Goal: Information Seeking & Learning: Check status

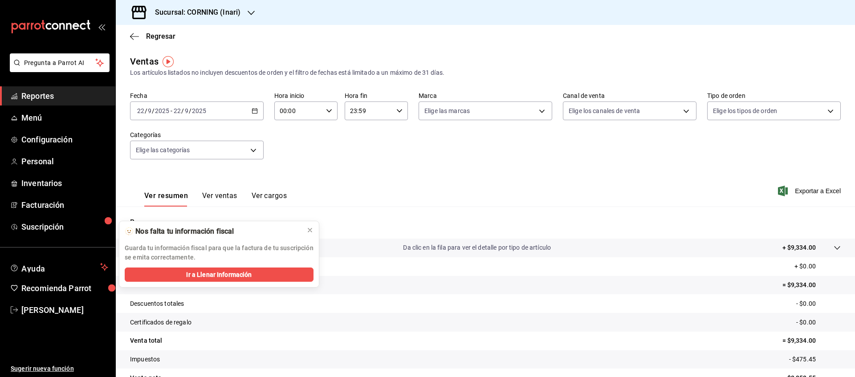
click at [253, 111] on icon "button" at bounding box center [255, 111] width 6 height 6
click at [310, 231] on icon at bounding box center [310, 230] width 4 height 4
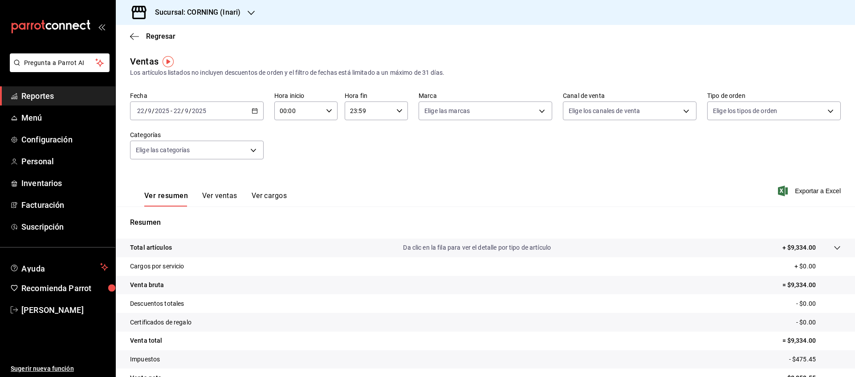
click at [252, 112] on icon "button" at bounding box center [255, 111] width 6 height 6
click at [168, 211] on li "Rango de fechas" at bounding box center [171, 218] width 83 height 20
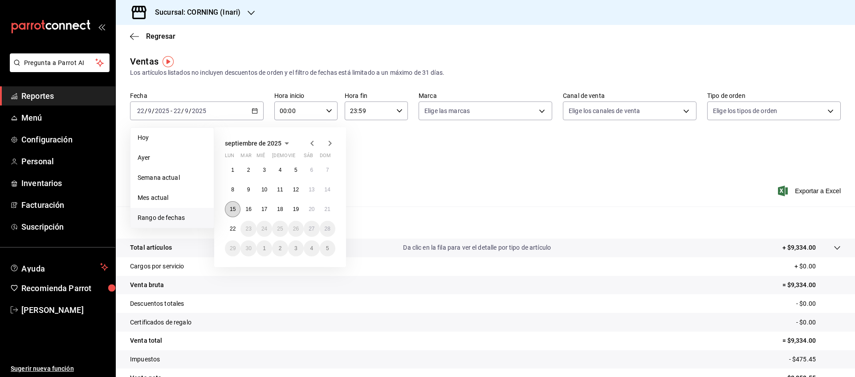
click at [236, 210] on abbr "15" at bounding box center [233, 209] width 6 height 6
click at [328, 213] on button "21" at bounding box center [328, 209] width 16 height 16
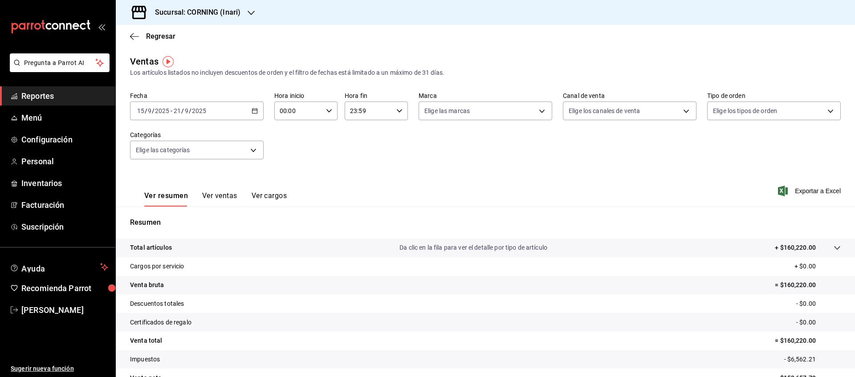
click at [221, 189] on div "Ver resumen Ver ventas Ver cargos" at bounding box center [208, 194] width 157 height 26
click at [225, 195] on button "Ver ventas" at bounding box center [219, 198] width 35 height 15
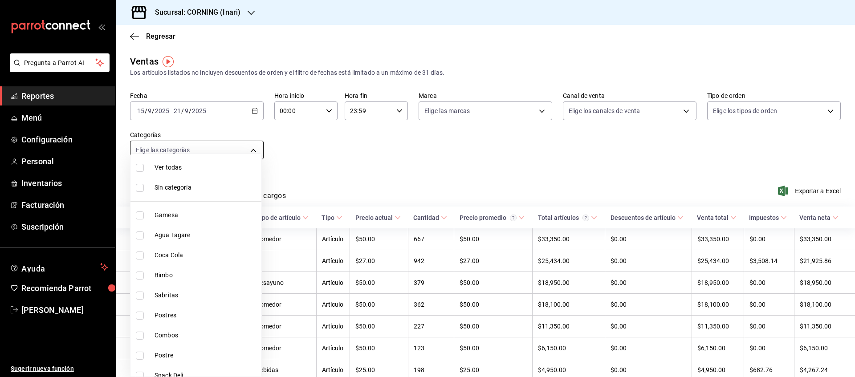
click at [257, 154] on body "Pregunta a Parrot AI Reportes Menú Configuración Personal Inventarios Facturaci…" at bounding box center [427, 188] width 855 height 377
click at [230, 187] on span "Sin categoría" at bounding box center [205, 187] width 103 height 9
checkbox input "true"
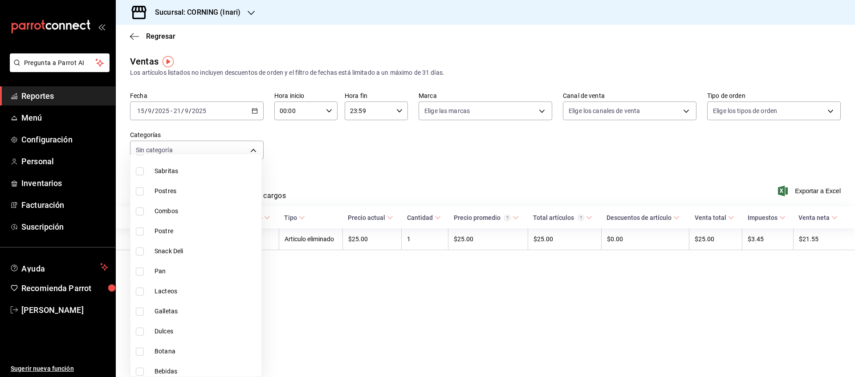
scroll to position [129, 0]
click at [193, 253] on li "Snack Deli" at bounding box center [195, 247] width 131 height 20
type input "9d7548e7-b359-4dcb-86f4-200a33a13d80"
checkbox input "true"
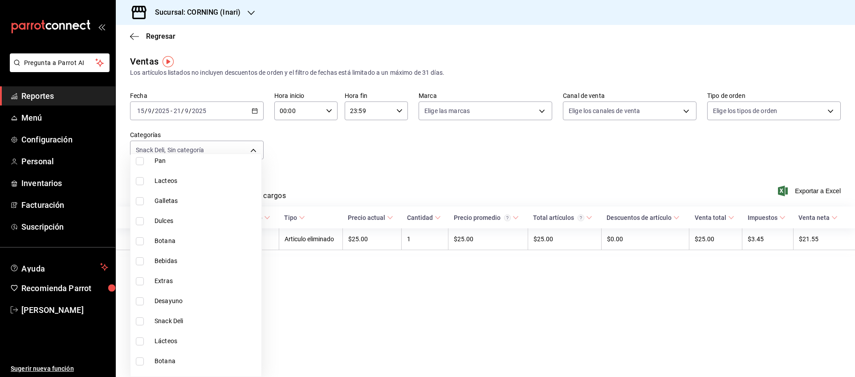
scroll to position [239, 0]
click at [195, 280] on span "Extras" at bounding box center [205, 276] width 103 height 9
type input "9d7548e7-b359-4dcb-86f4-200a33a13d80,7b017d8c-1d1b-474e-8afa-ff564717232e"
checkbox input "true"
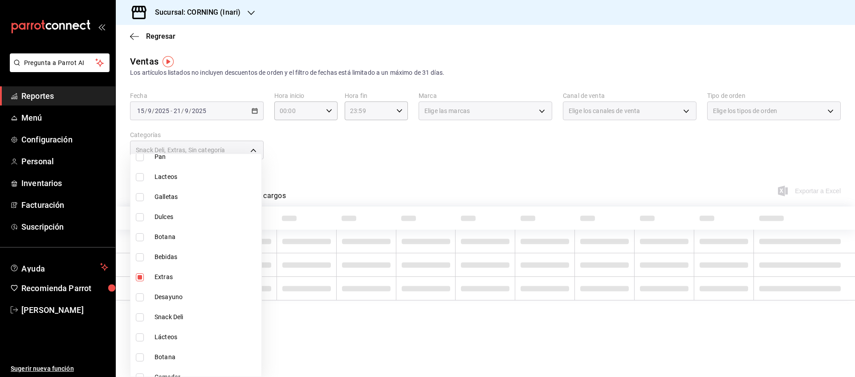
click at [192, 298] on span "Desayuno" at bounding box center [205, 296] width 103 height 9
type input "9d7548e7-b359-4dcb-86f4-200a33a13d80,7b017d8c-1d1b-474e-8afa-ff564717232e,626f0…"
checkbox input "true"
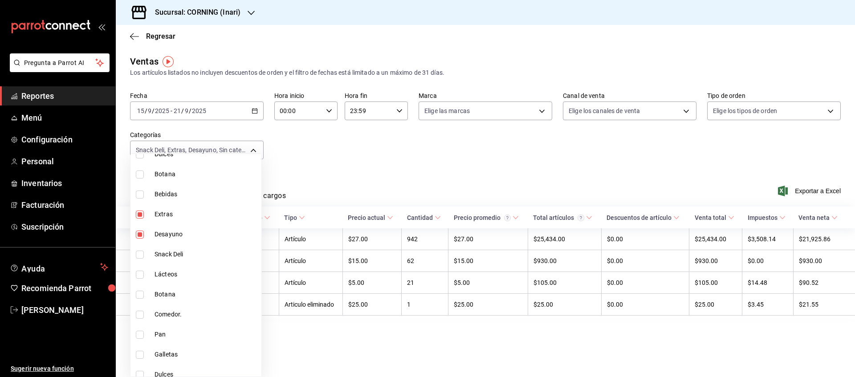
scroll to position [329, 0]
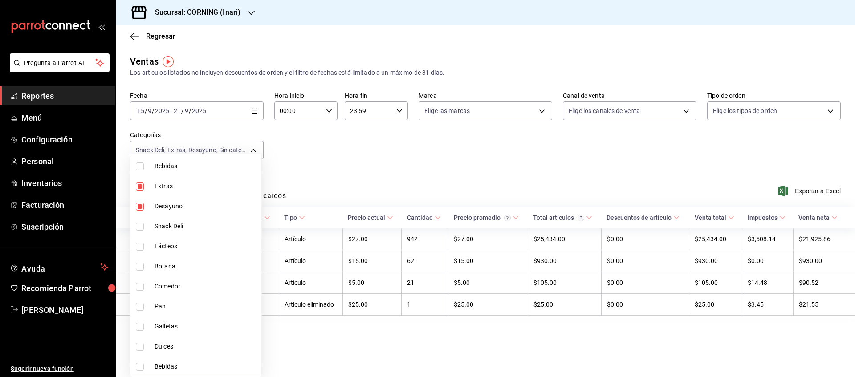
click at [190, 296] on li "Pan" at bounding box center [195, 306] width 131 height 20
type input "9d7548e7-b359-4dcb-86f4-200a33a13d80,7b017d8c-1d1b-474e-8afa-ff564717232e,626f0…"
checkbox input "true"
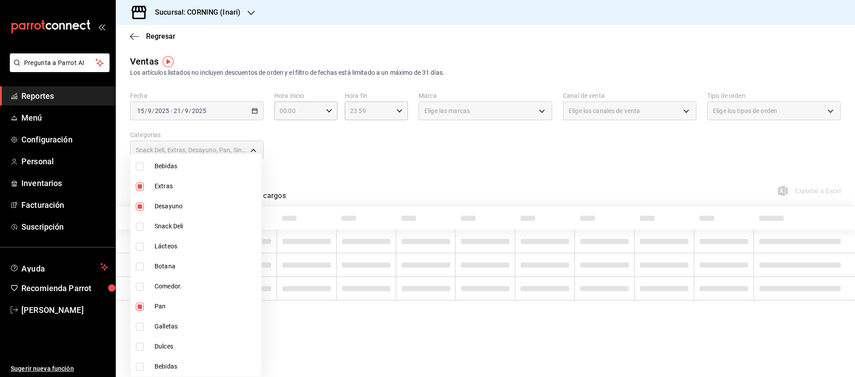
click at [191, 288] on span "Comedor." at bounding box center [205, 286] width 103 height 9
type input "9d7548e7-b359-4dcb-86f4-200a33a13d80,7b017d8c-1d1b-474e-8afa-ff564717232e,626f0…"
checkbox input "true"
click at [141, 307] on input "checkbox" at bounding box center [140, 307] width 8 height 8
checkbox input "false"
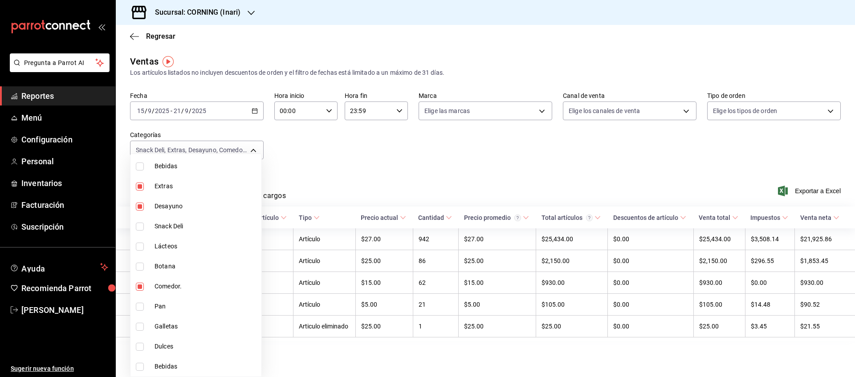
click at [472, 165] on div at bounding box center [427, 188] width 855 height 377
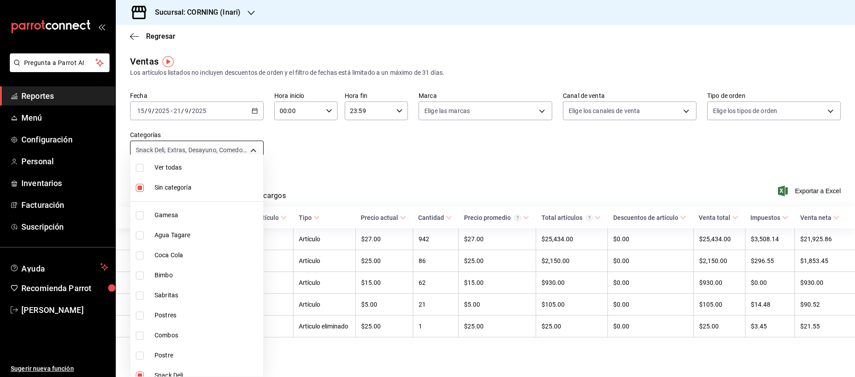
click at [252, 147] on body "Pregunta a Parrot AI Reportes Menú Configuración Personal Inventarios Facturaci…" at bounding box center [427, 188] width 855 height 377
click at [177, 338] on span "Combos" at bounding box center [206, 335] width 105 height 9
type input "9d7548e7-b359-4dcb-86f4-200a33a13d80,7b017d8c-1d1b-474e-8afa-ff564717232e,626f0…"
checkbox input "true"
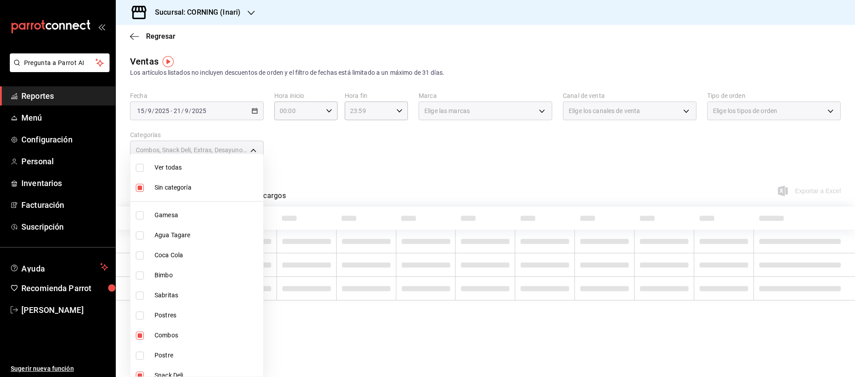
click at [402, 168] on div at bounding box center [427, 188] width 855 height 377
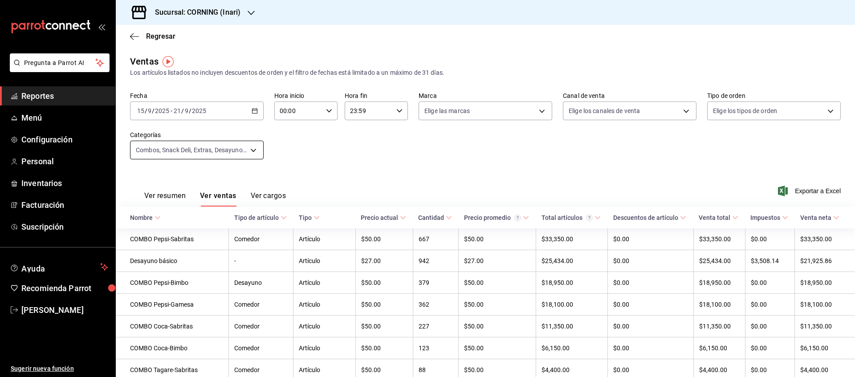
click at [250, 152] on body "Pregunta a Parrot AI Reportes Menú Configuración Personal Inventarios Facturaci…" at bounding box center [427, 188] width 855 height 377
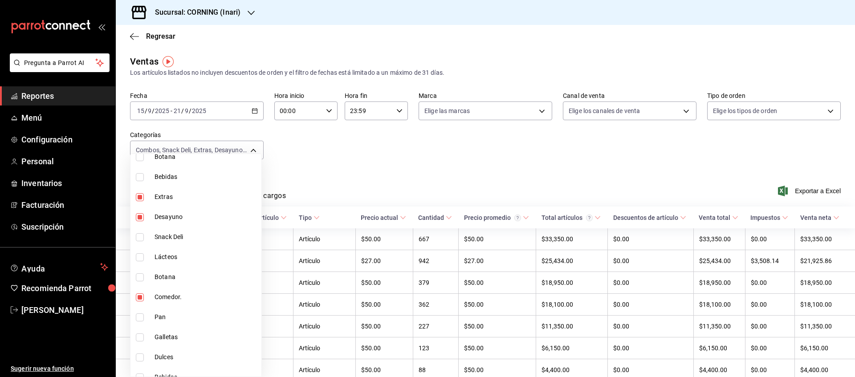
scroll to position [329, 0]
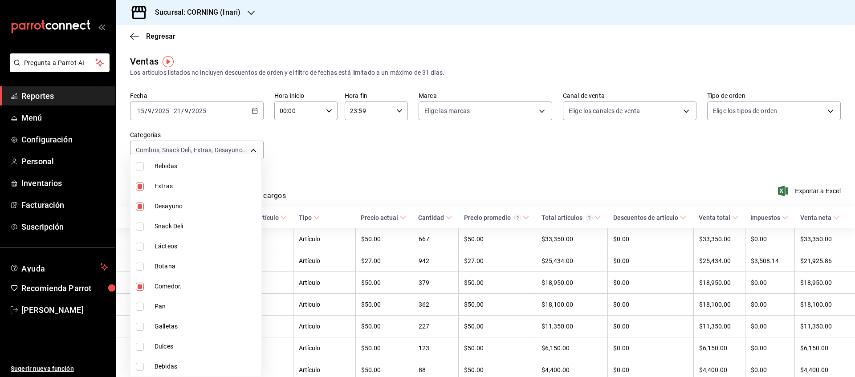
click at [143, 232] on li "Snack Deli" at bounding box center [195, 226] width 131 height 20
type input "9d7548e7-b359-4dcb-86f4-200a33a13d80,7b017d8c-1d1b-474e-8afa-ff564717232e,626f0…"
checkbox input "true"
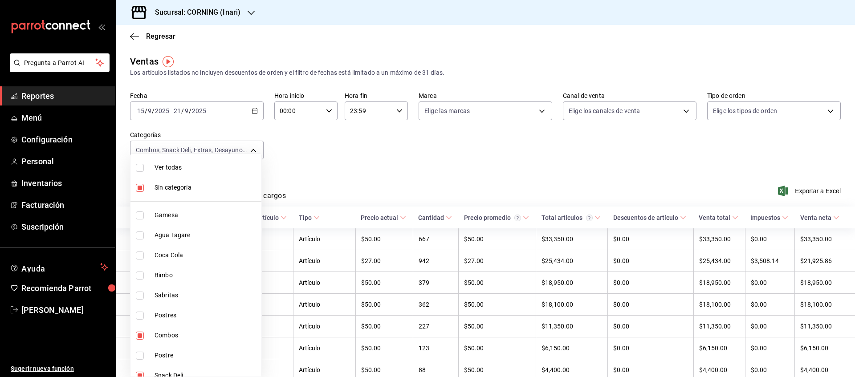
click at [330, 171] on div at bounding box center [427, 188] width 855 height 377
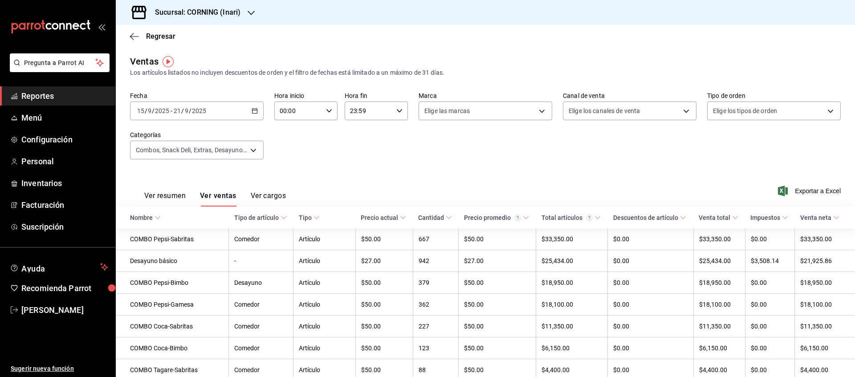
click at [803, 196] on div "Ver resumen Ver ventas Ver cargos Exportar a Excel" at bounding box center [485, 188] width 739 height 37
click at [807, 195] on span "Exportar a Excel" at bounding box center [810, 191] width 61 height 11
click at [245, 7] on div "Sucursal: CORNING (Inari)" at bounding box center [190, 12] width 135 height 25
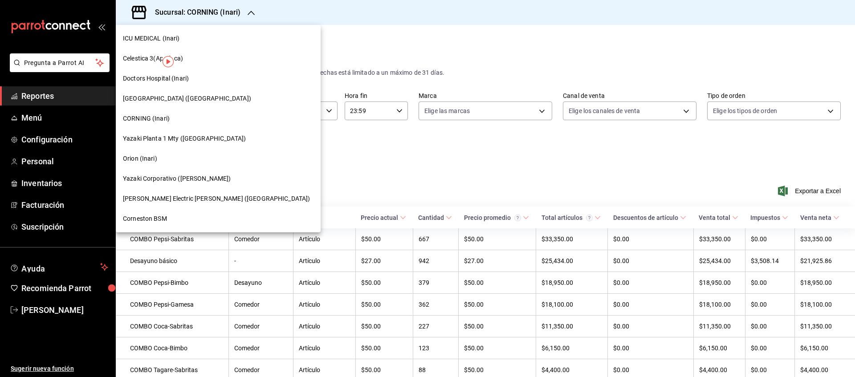
click at [171, 159] on div "Orion (Inari)" at bounding box center [218, 158] width 191 height 9
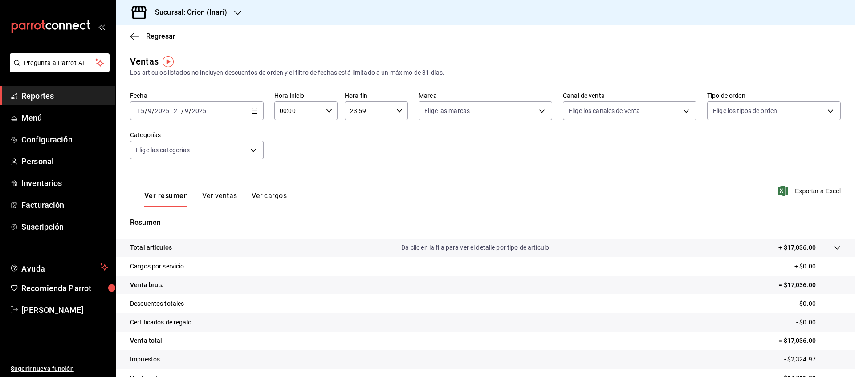
click at [223, 195] on button "Ver ventas" at bounding box center [219, 198] width 35 height 15
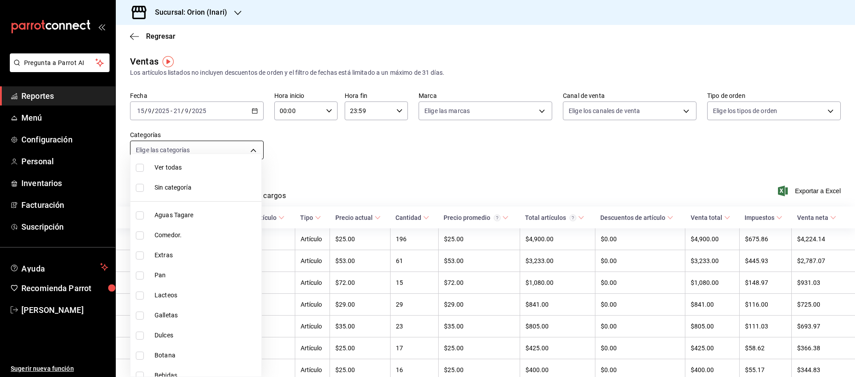
click at [249, 149] on body "Pregunta a Parrot AI Reportes Menú Configuración Personal Inventarios Facturaci…" at bounding box center [427, 188] width 855 height 377
click at [203, 191] on span "Sin categoría" at bounding box center [205, 187] width 103 height 9
checkbox input "true"
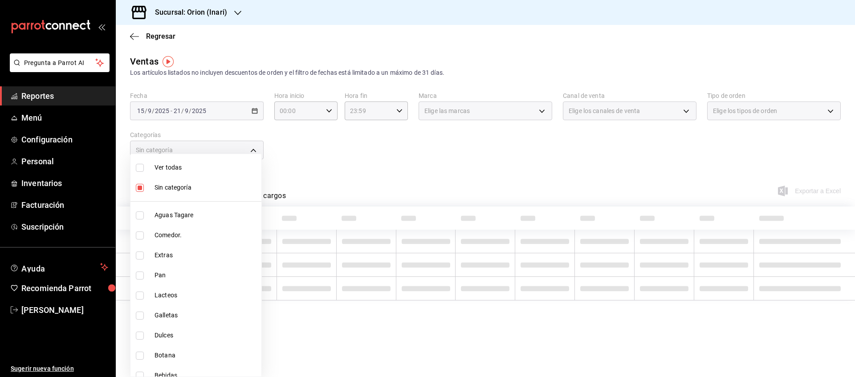
click at [182, 240] on li "Comedor." at bounding box center [195, 235] width 131 height 20
type input "68cca698-1331-4985-bd18-0bb517f6b1c0"
checkbox input "true"
click at [182, 261] on li "Extras" at bounding box center [195, 255] width 131 height 20
type input "68cca698-1331-4985-bd18-0bb517f6b1c0,39f0521a-e847-491a-bee7-649750537390"
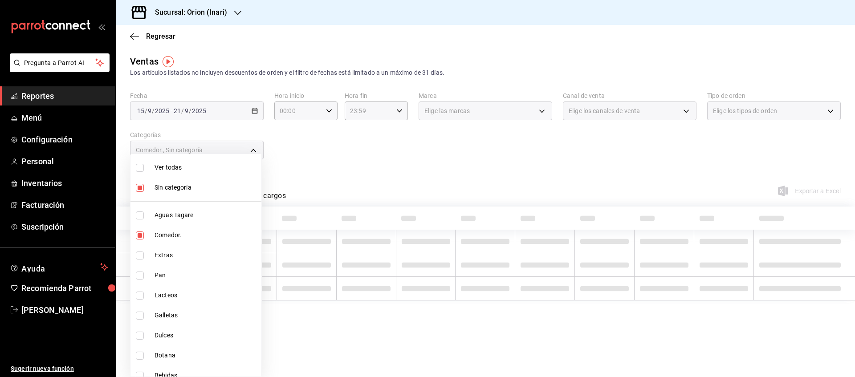
checkbox input "true"
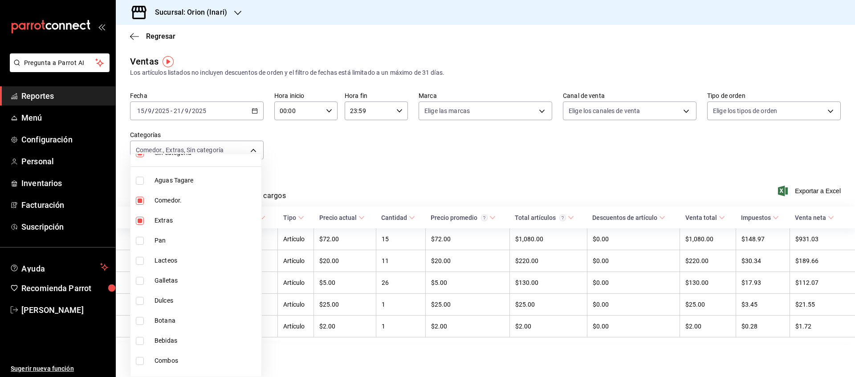
scroll to position [49, 0]
click at [380, 164] on div at bounding box center [427, 188] width 855 height 377
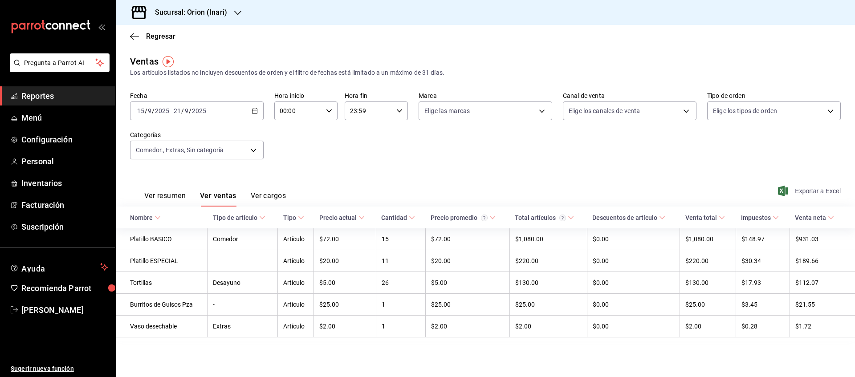
click at [817, 189] on span "Exportar a Excel" at bounding box center [810, 191] width 61 height 11
click at [242, 12] on div "Sucursal: Orion (Inari)" at bounding box center [184, 12] width 122 height 25
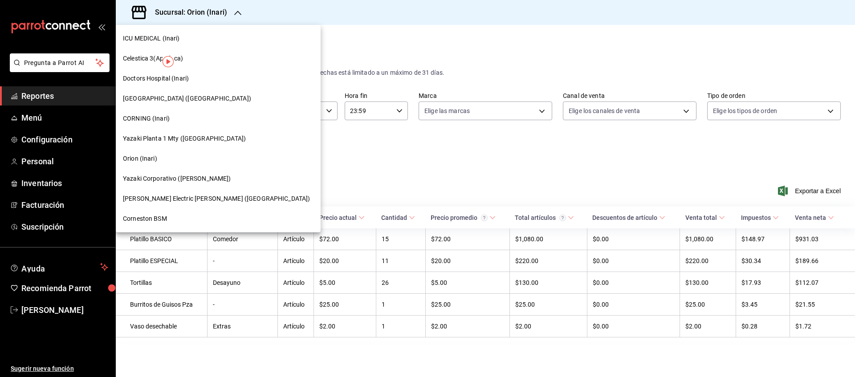
click at [372, 49] on div at bounding box center [427, 188] width 855 height 377
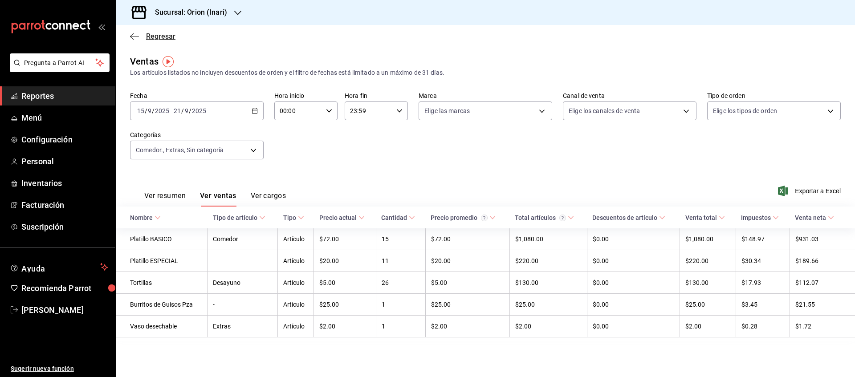
click at [162, 40] on span "Regresar" at bounding box center [160, 36] width 29 height 8
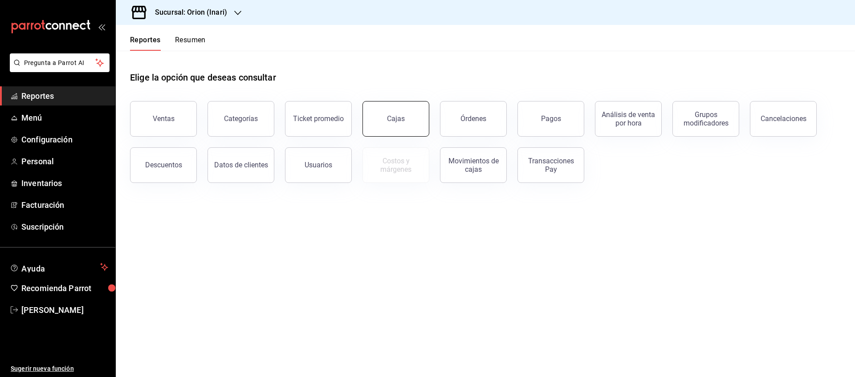
click at [417, 102] on div "Cajas" at bounding box center [390, 113] width 77 height 46
click at [390, 109] on link "Cajas" at bounding box center [395, 119] width 67 height 36
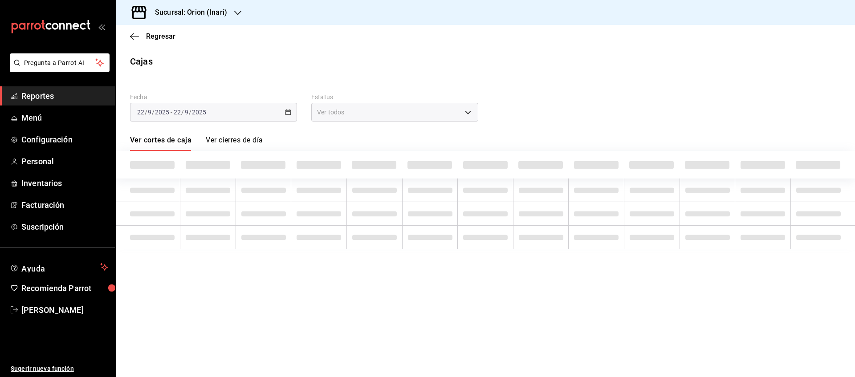
click at [236, 11] on icon "button" at bounding box center [237, 12] width 7 height 7
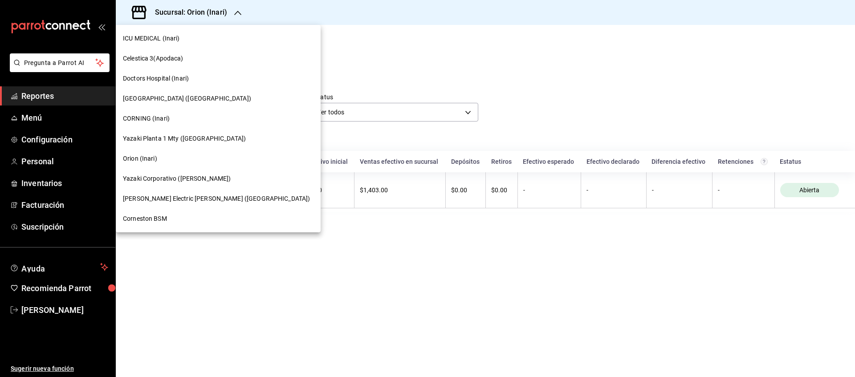
click at [195, 207] on div "[PERSON_NAME] Electric Pitt ([GEOGRAPHIC_DATA])" at bounding box center [218, 199] width 205 height 20
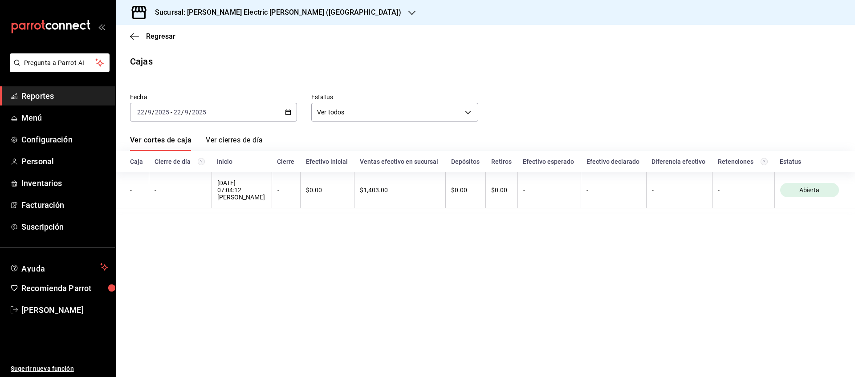
click at [293, 114] on div "[DATE] [DATE] - [DATE] [DATE]" at bounding box center [213, 112] width 167 height 19
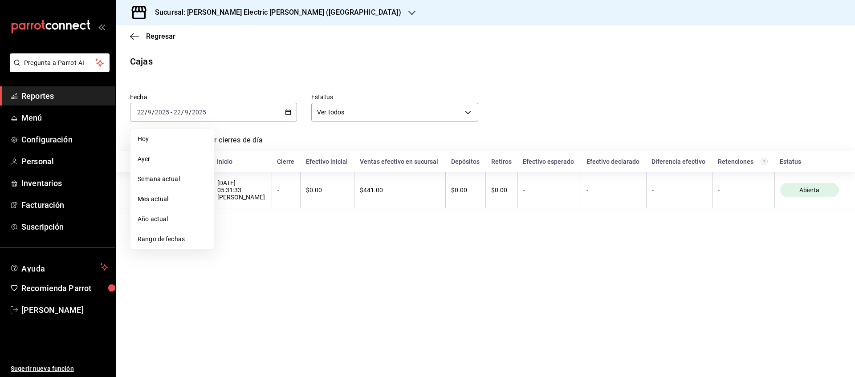
click at [195, 238] on span "Rango de fechas" at bounding box center [172, 239] width 69 height 9
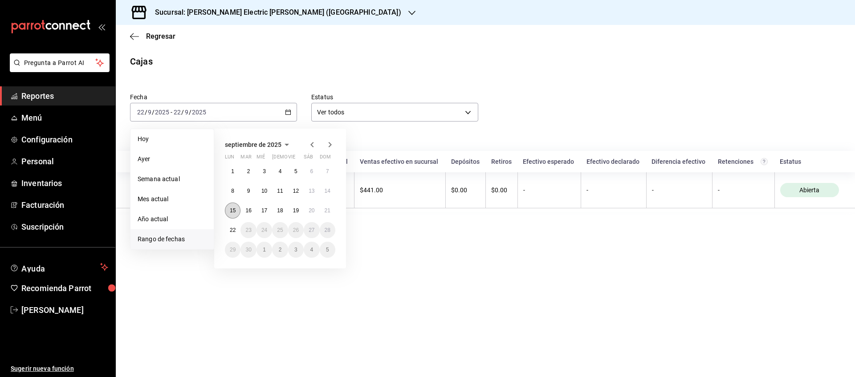
click at [237, 212] on button "15" at bounding box center [233, 211] width 16 height 16
click at [329, 211] on abbr "21" at bounding box center [328, 210] width 6 height 6
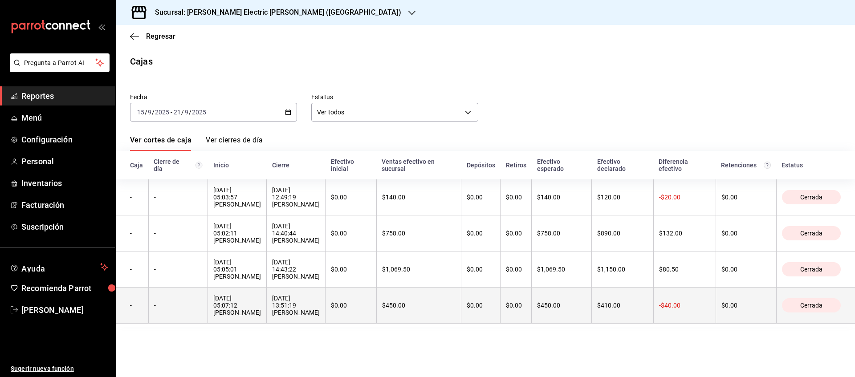
click at [536, 296] on th "$450.00" at bounding box center [562, 306] width 60 height 36
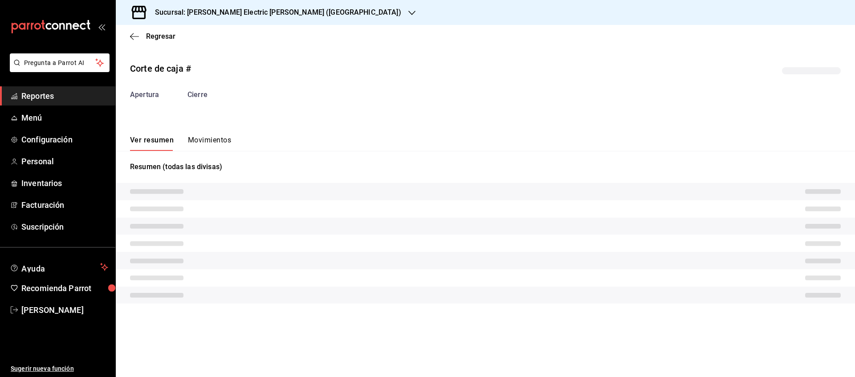
click at [536, 296] on tr at bounding box center [485, 295] width 739 height 17
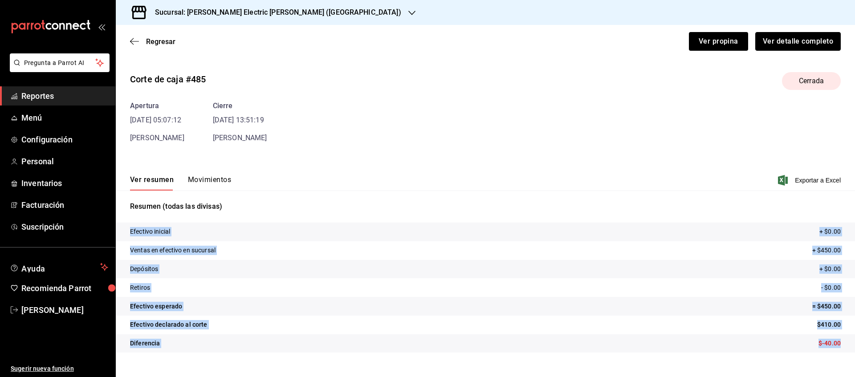
click at [825, 42] on button "Ver detalle completo" at bounding box center [797, 41] width 85 height 19
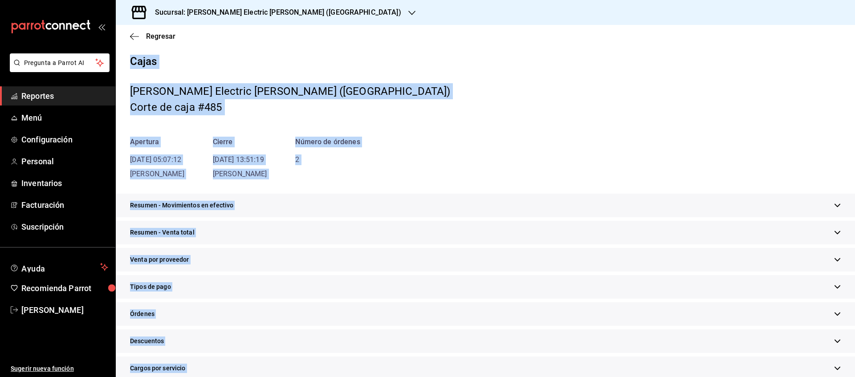
click at [153, 283] on span "Tipos de pago" at bounding box center [150, 286] width 41 height 9
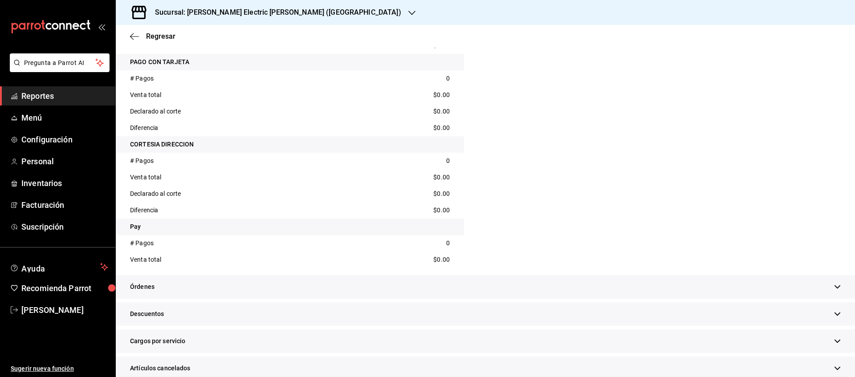
scroll to position [467, 0]
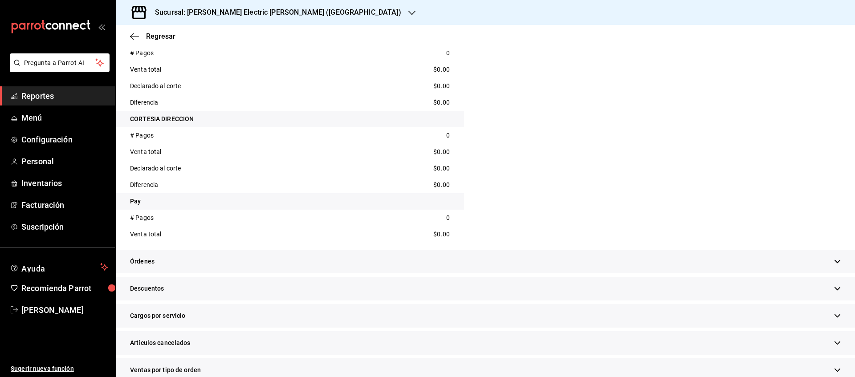
click at [153, 42] on div "Regresar" at bounding box center [485, 36] width 739 height 23
click at [170, 43] on div "Regresar" at bounding box center [485, 36] width 739 height 23
click at [168, 40] on span "Regresar" at bounding box center [160, 36] width 29 height 8
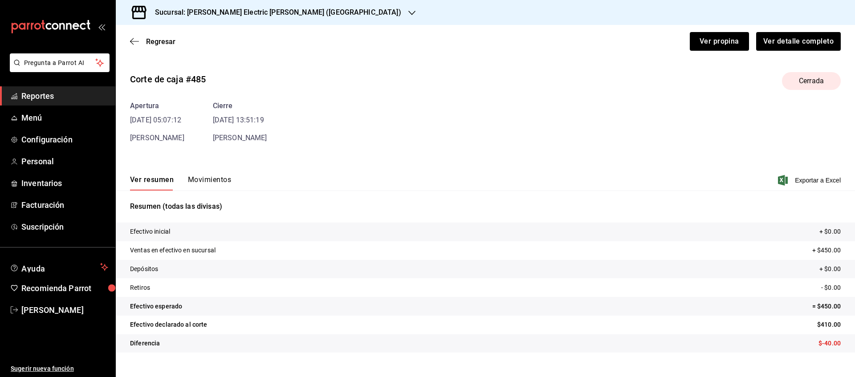
click at [168, 40] on span "Regresar" at bounding box center [160, 41] width 29 height 8
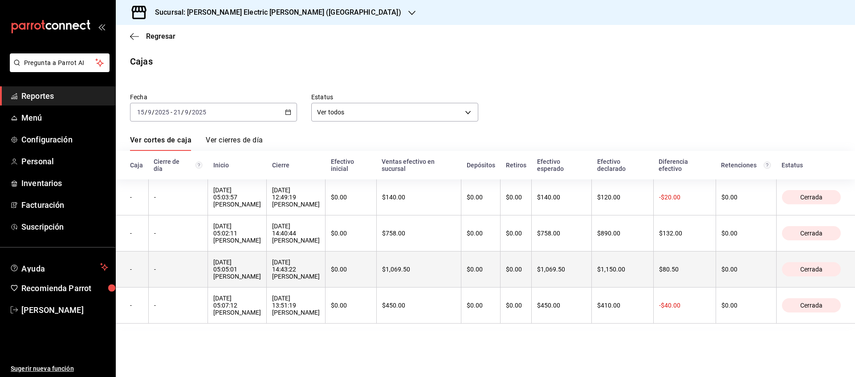
click at [546, 252] on th "$1,069.50" at bounding box center [562, 270] width 60 height 36
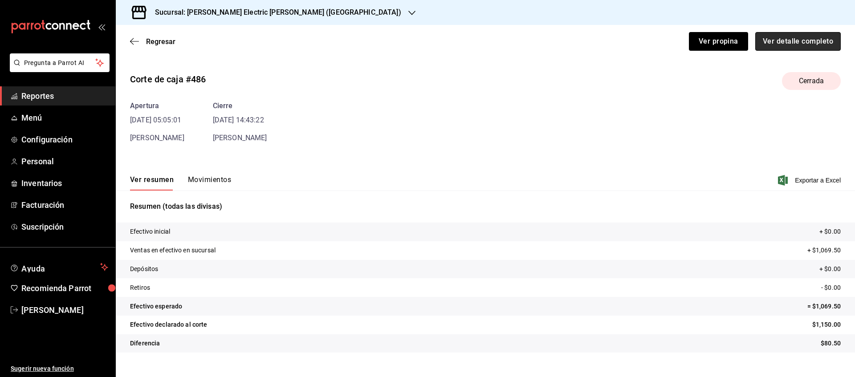
click at [818, 37] on button "Ver detalle completo" at bounding box center [797, 41] width 85 height 19
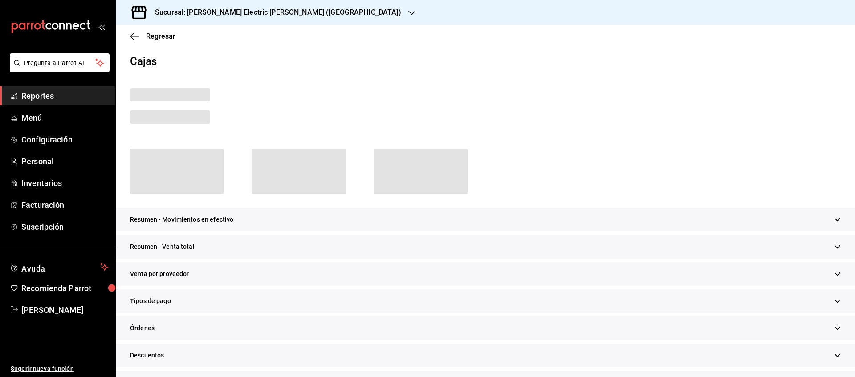
click at [156, 317] on div "Órdenes" at bounding box center [485, 329] width 739 height 24
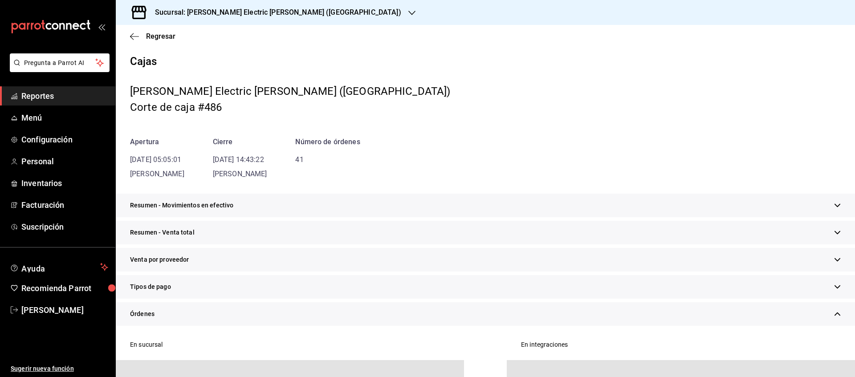
click at [172, 288] on div "Tipos de pago" at bounding box center [485, 287] width 739 height 24
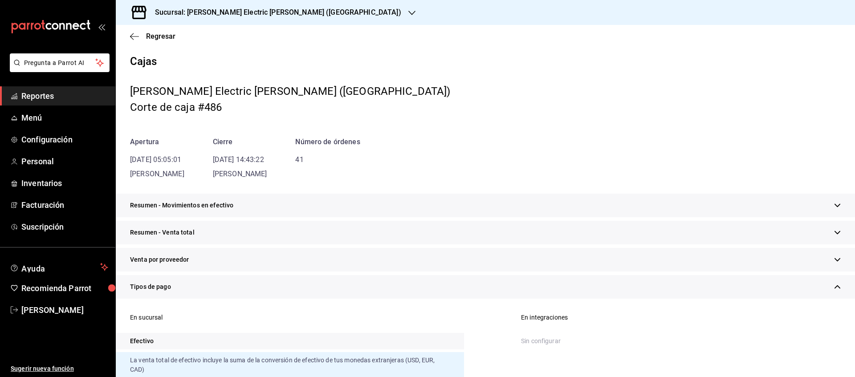
click at [148, 27] on div "Regresar" at bounding box center [485, 36] width 739 height 23
click at [157, 36] on span "Regresar" at bounding box center [160, 36] width 29 height 8
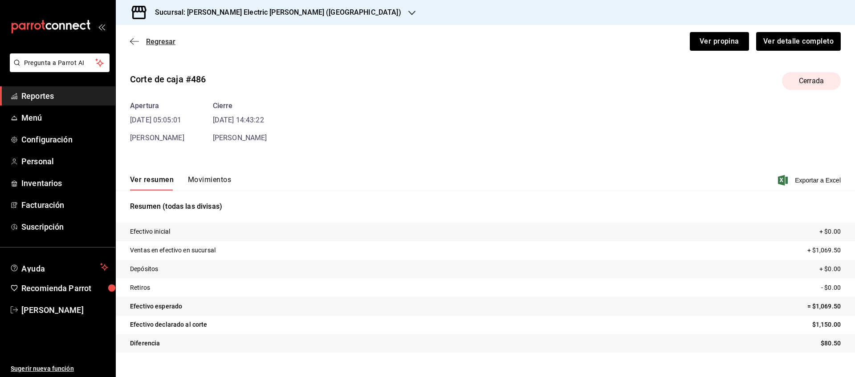
click at [161, 44] on span "Regresar" at bounding box center [160, 41] width 29 height 8
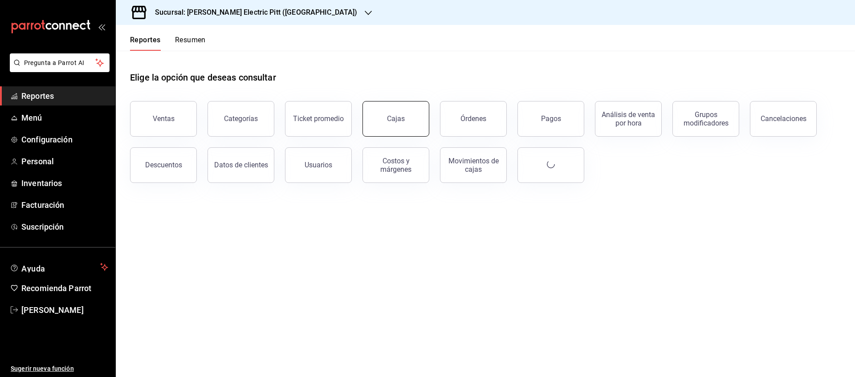
click at [422, 104] on link "Cajas" at bounding box center [395, 119] width 67 height 36
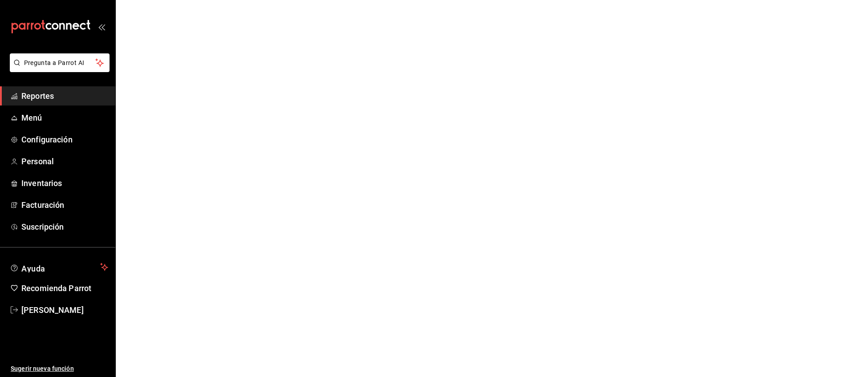
click at [422, 0] on html "Pregunta a Parrot AI Reportes Menú Configuración Personal Inventarios Facturaci…" at bounding box center [427, 0] width 855 height 0
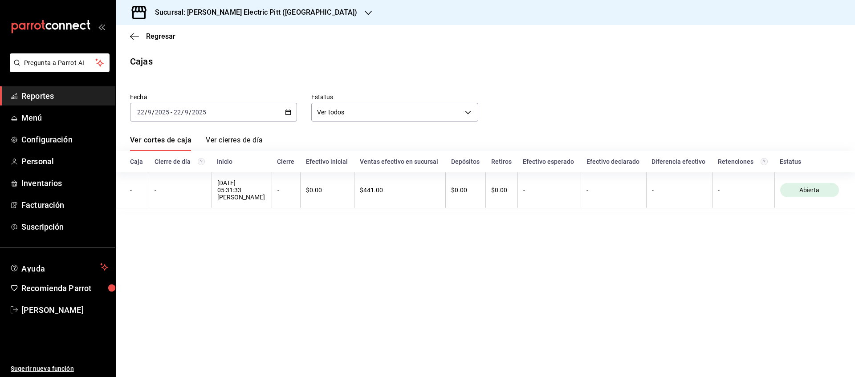
click at [292, 109] on div "[DATE] [DATE] - [DATE] [DATE]" at bounding box center [213, 112] width 167 height 19
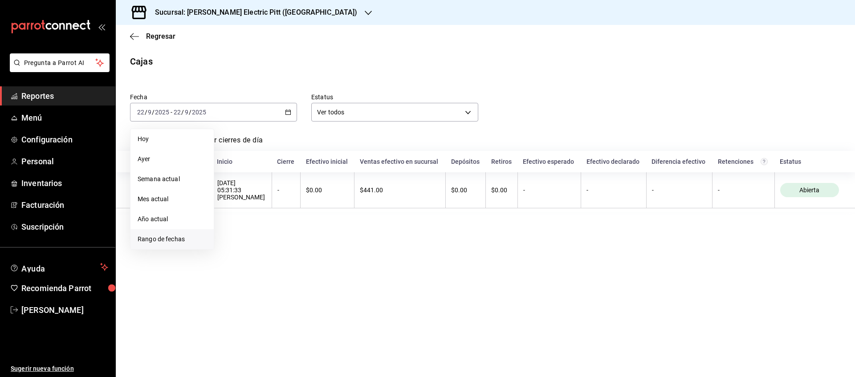
click at [155, 243] on span "Rango de fechas" at bounding box center [172, 239] width 69 height 9
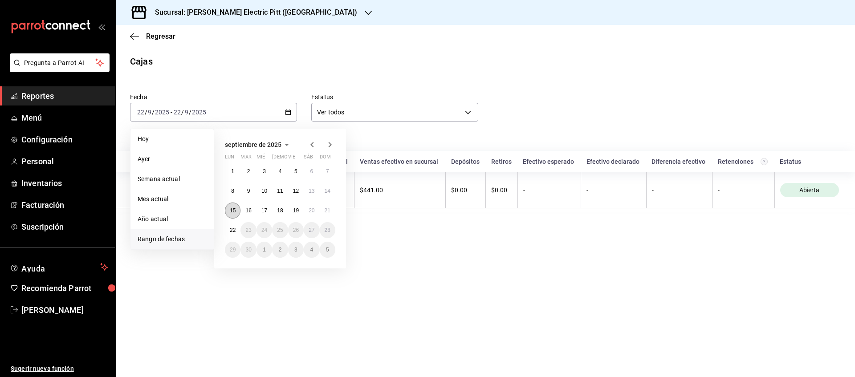
click at [235, 209] on abbr "15" at bounding box center [233, 210] width 6 height 6
click at [330, 213] on abbr "21" at bounding box center [328, 210] width 6 height 6
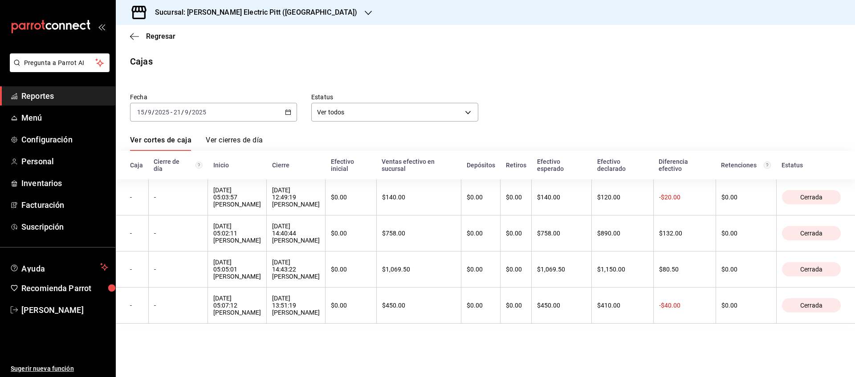
click at [330, 215] on th "$0.00" at bounding box center [350, 233] width 51 height 36
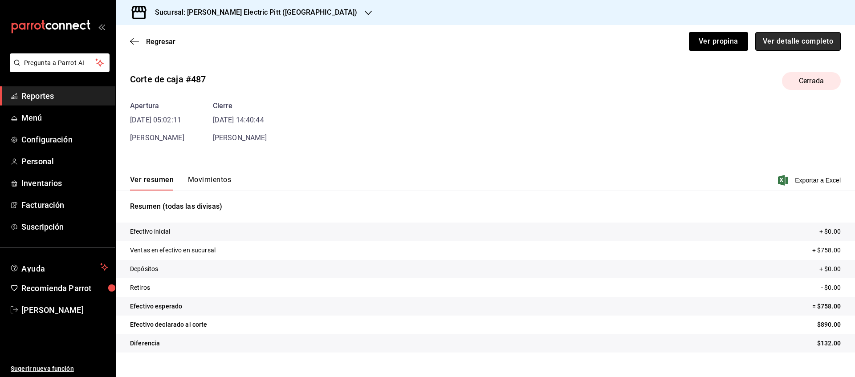
click at [818, 33] on button "Ver detalle completo" at bounding box center [797, 41] width 85 height 19
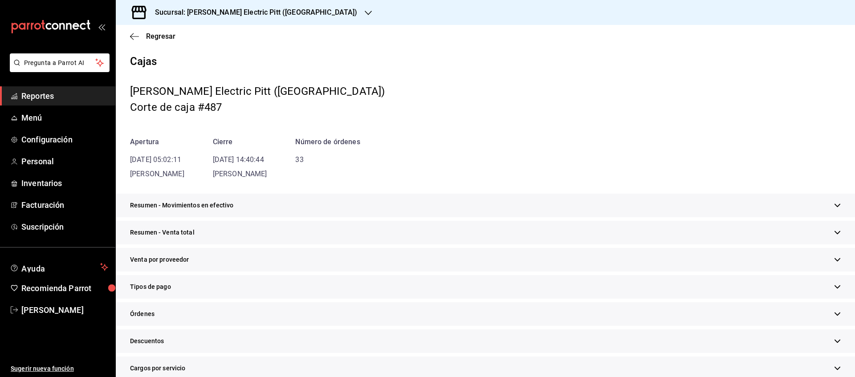
click at [166, 296] on div "Tipos de pago" at bounding box center [485, 287] width 739 height 24
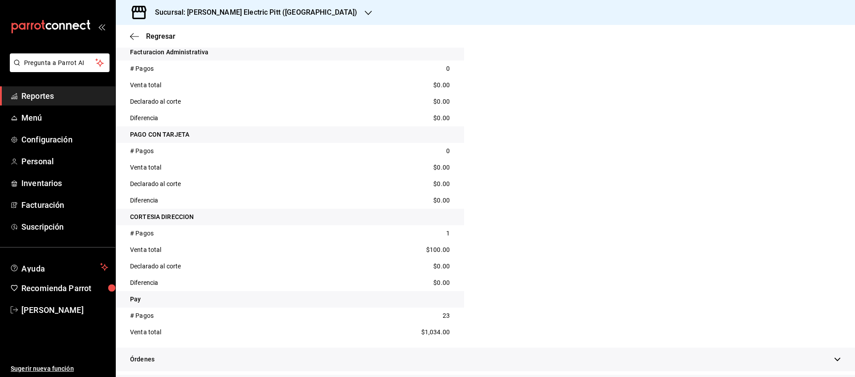
scroll to position [370, 0]
click at [138, 35] on icon "button" at bounding box center [134, 36] width 9 height 8
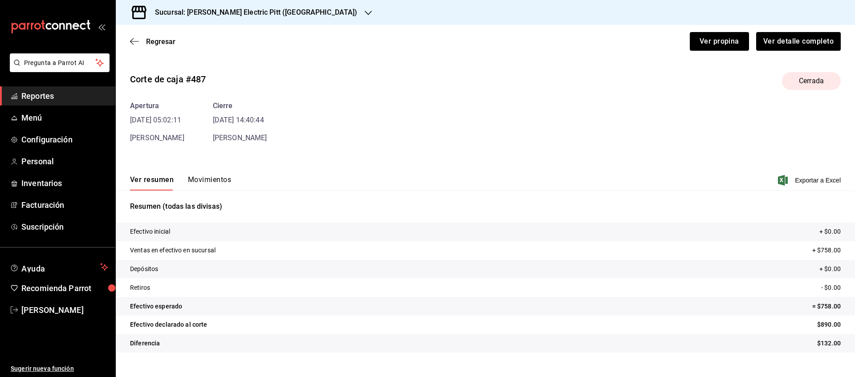
click at [145, 47] on div "Regresar Ver propina Ver detalle completo" at bounding box center [485, 41] width 739 height 33
click at [154, 43] on span "Regresar" at bounding box center [160, 41] width 29 height 8
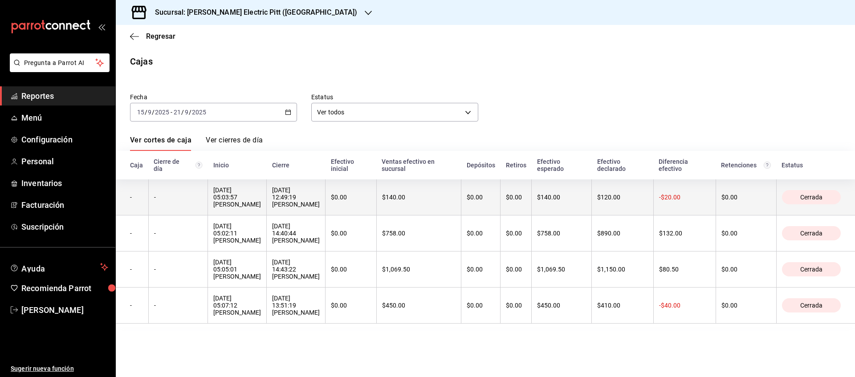
click at [486, 194] on div "$0.00" at bounding box center [481, 197] width 28 height 7
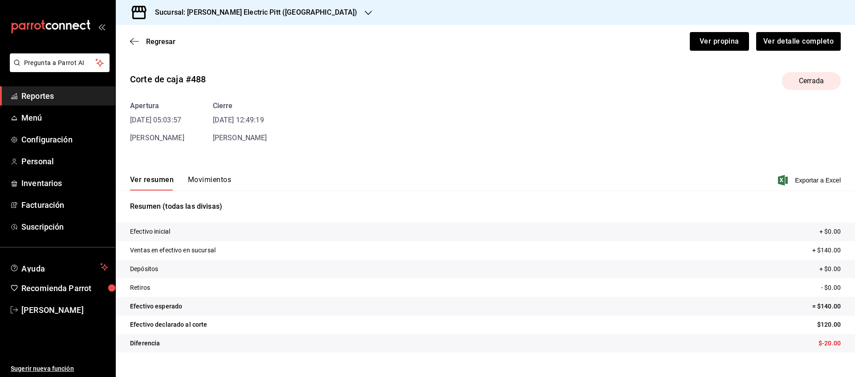
click at [697, 92] on div "Corte de caja #488 Cerrada Apertura [DATE] 05:03:57 [PERSON_NAME] [DATE] 12:49:…" at bounding box center [485, 104] width 711 height 78
click at [834, 40] on button "Ver detalle completo" at bounding box center [797, 41] width 85 height 19
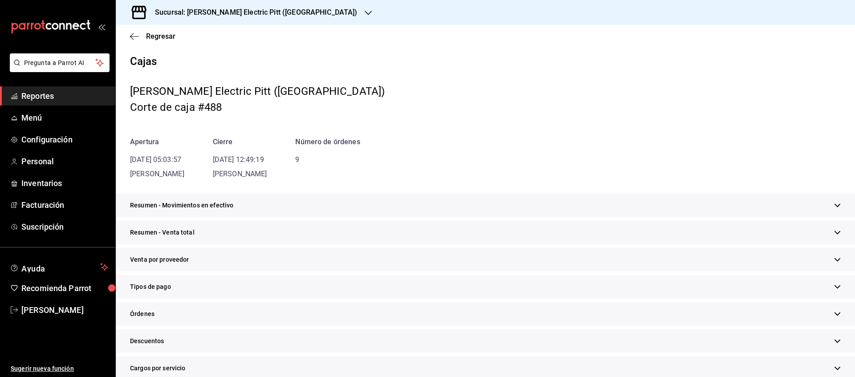
click at [160, 287] on span "Tipos de pago" at bounding box center [150, 286] width 41 height 9
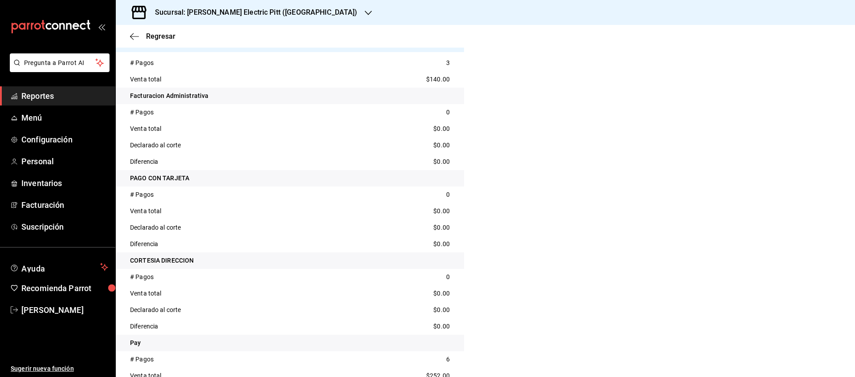
scroll to position [348, 0]
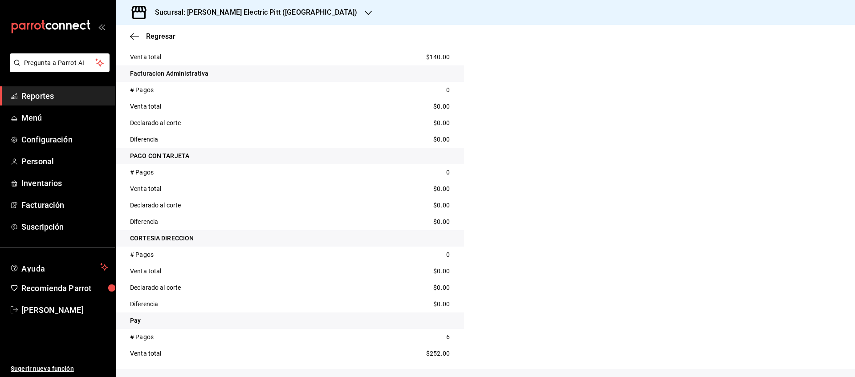
click at [164, 41] on div "Regresar" at bounding box center [485, 36] width 739 height 23
click at [153, 36] on span "Regresar" at bounding box center [160, 36] width 29 height 8
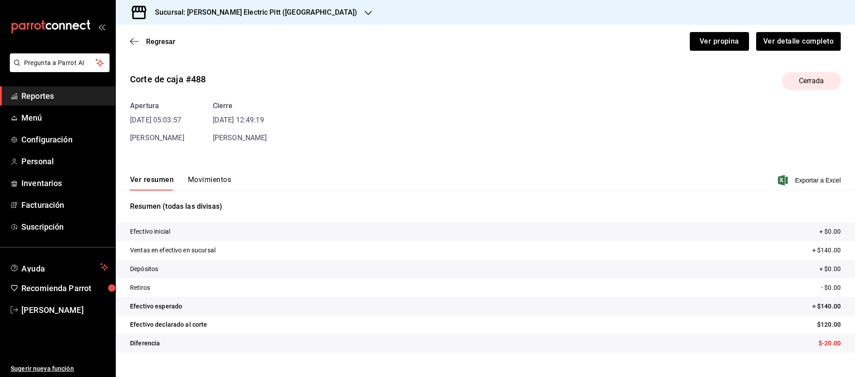
click at [159, 46] on div "Regresar Ver propina Ver detalle completo" at bounding box center [485, 41] width 739 height 33
click at [178, 46] on div "Regresar Ver propina Ver detalle completo" at bounding box center [485, 41] width 739 height 33
click at [167, 42] on span "Regresar" at bounding box center [160, 41] width 29 height 8
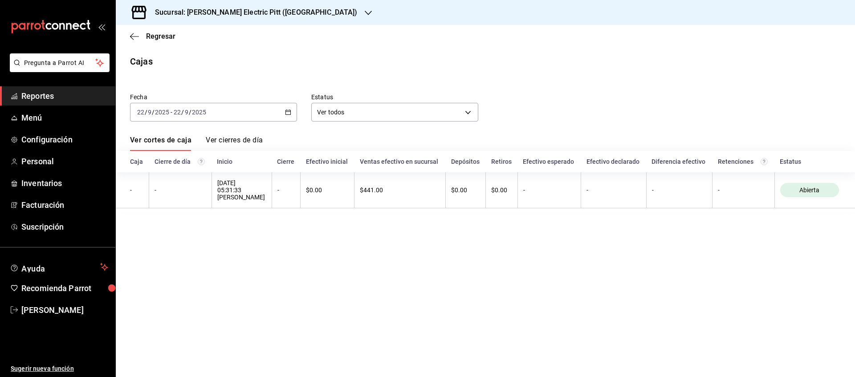
click at [305, 7] on div "Sucursal: [PERSON_NAME] Electric Pitt ([GEOGRAPHIC_DATA])" at bounding box center [249, 12] width 252 height 25
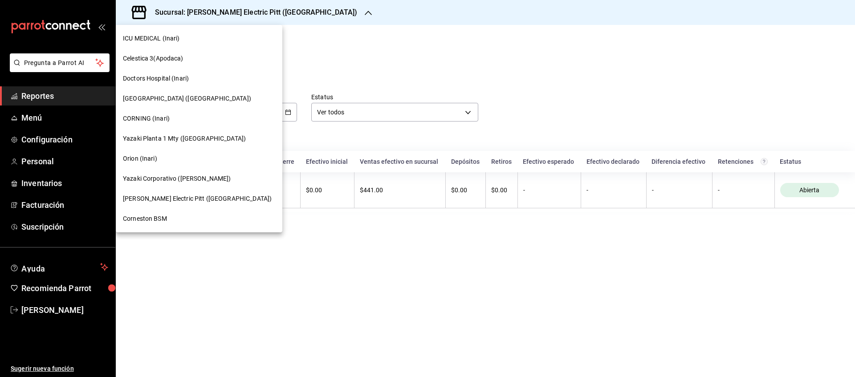
click at [139, 121] on span "CORNING (Inari)" at bounding box center [146, 118] width 47 height 9
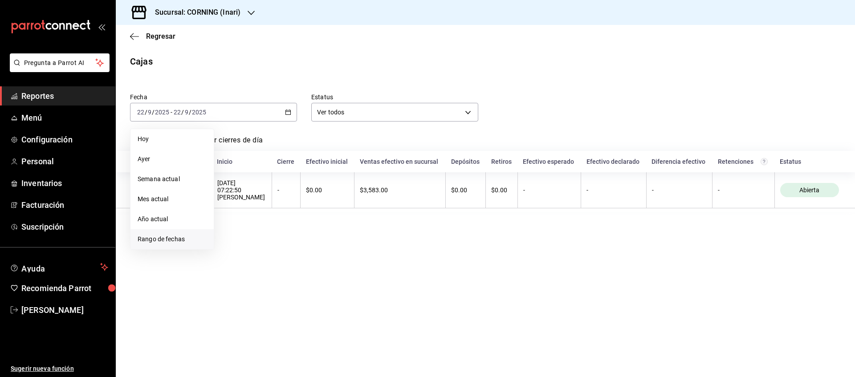
click at [158, 243] on span "Rango de fechas" at bounding box center [172, 239] width 69 height 9
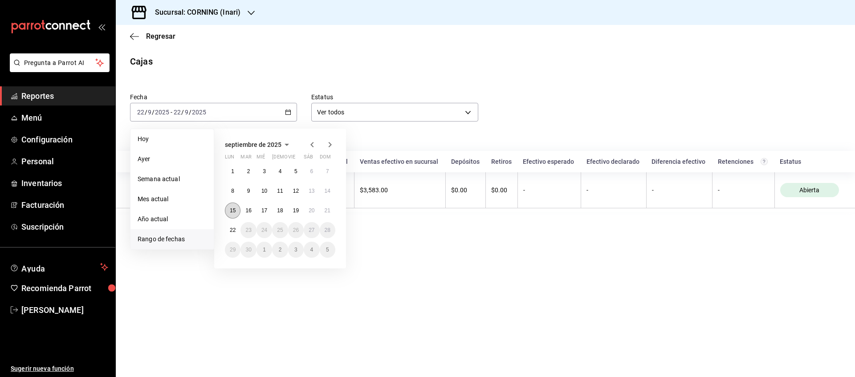
click at [231, 205] on button "15" at bounding box center [233, 211] width 16 height 16
click at [329, 208] on abbr "21" at bounding box center [328, 210] width 6 height 6
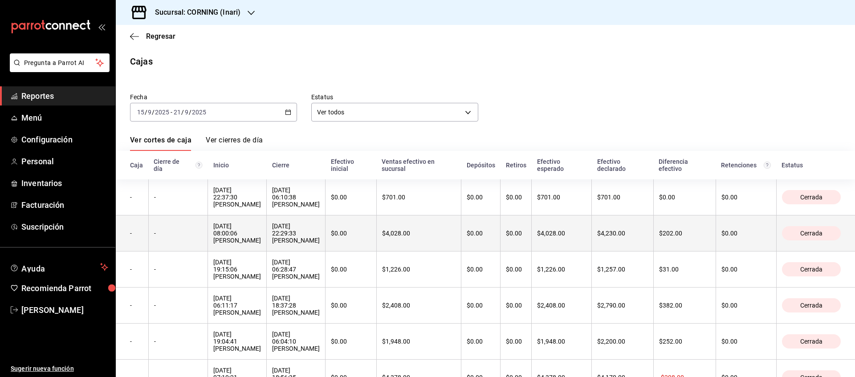
click at [634, 237] on div "$4,230.00" at bounding box center [622, 233] width 50 height 7
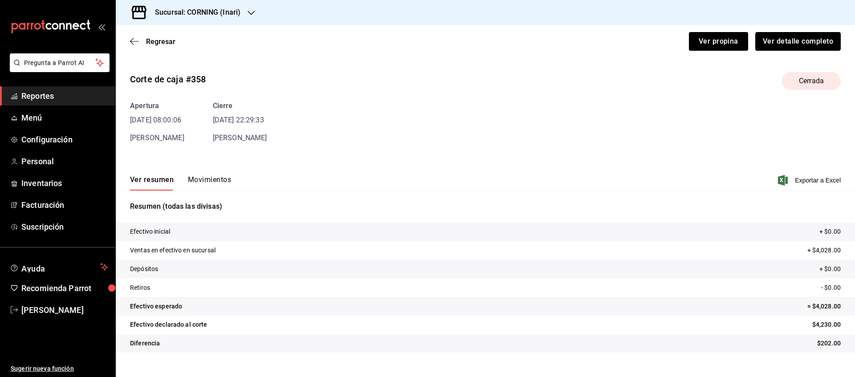
click at [815, 37] on button "Ver detalle completo" at bounding box center [797, 41] width 85 height 19
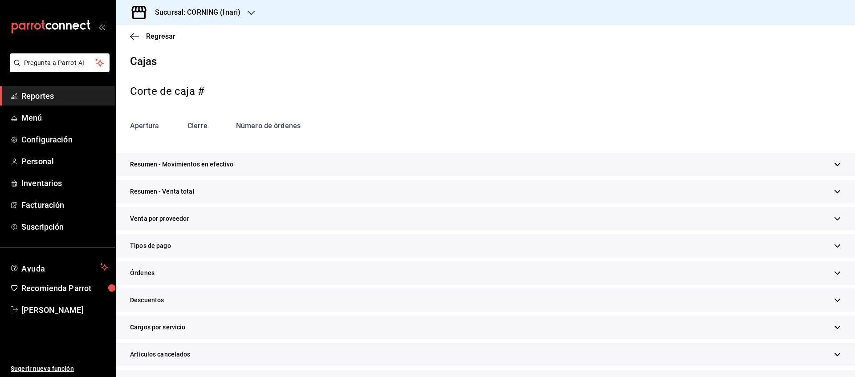
click at [208, 248] on div "Tipos de pago" at bounding box center [485, 246] width 739 height 24
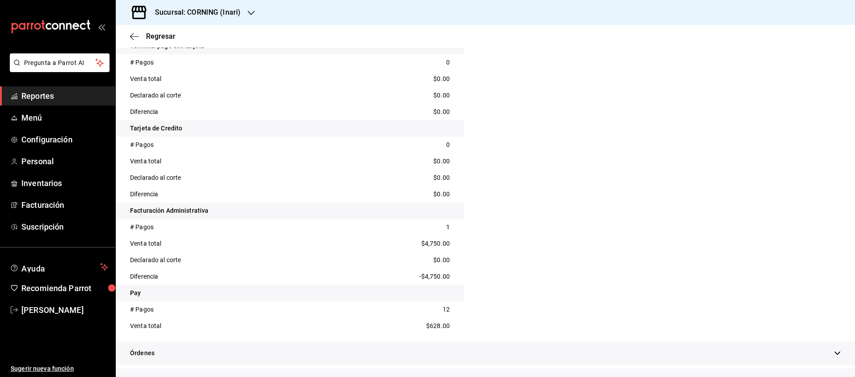
scroll to position [459, 0]
click at [161, 37] on span "Regresar" at bounding box center [160, 36] width 29 height 8
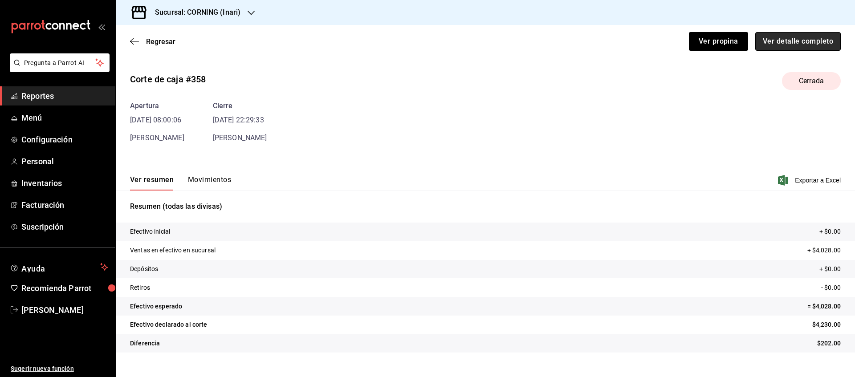
click at [808, 38] on button "Ver detalle completo" at bounding box center [797, 41] width 85 height 19
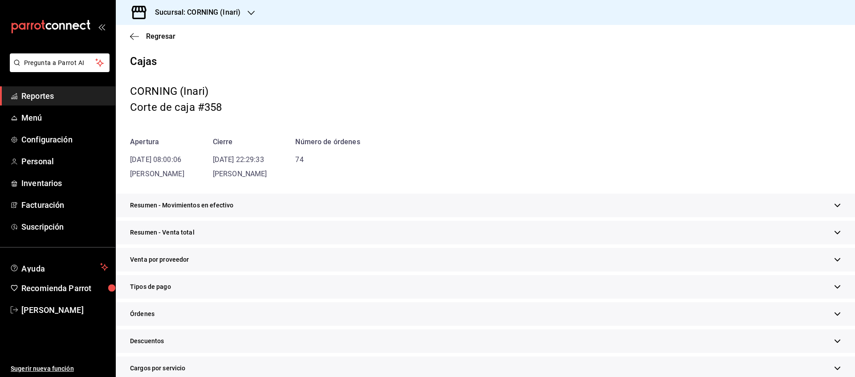
click at [182, 286] on div "Tipos de pago" at bounding box center [485, 287] width 739 height 24
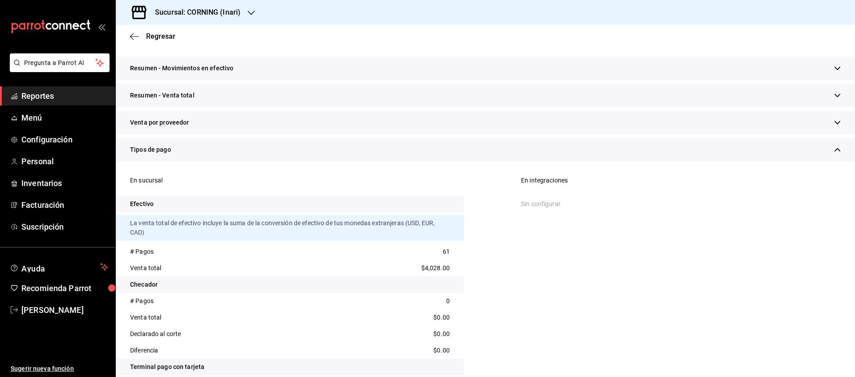
scroll to position [89, 0]
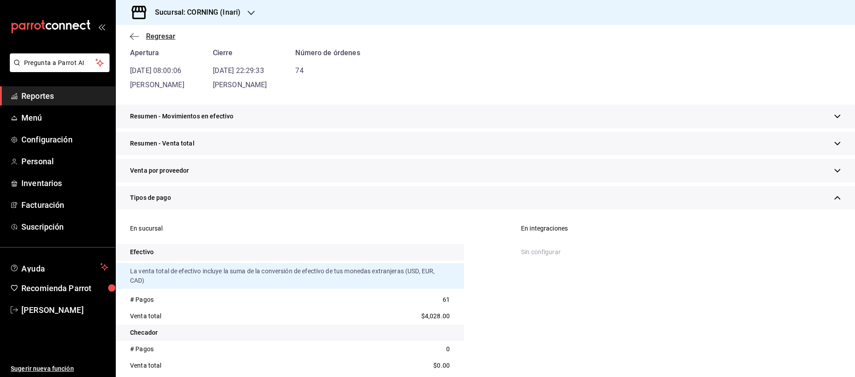
click at [167, 39] on span "Regresar" at bounding box center [160, 36] width 29 height 8
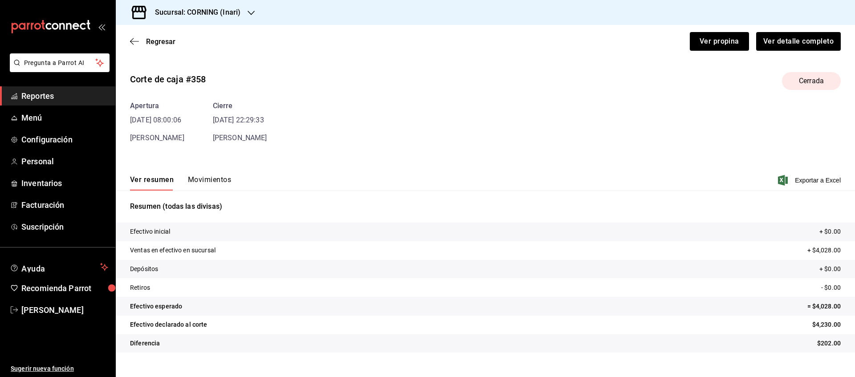
click at [167, 39] on span "Regresar" at bounding box center [160, 41] width 29 height 8
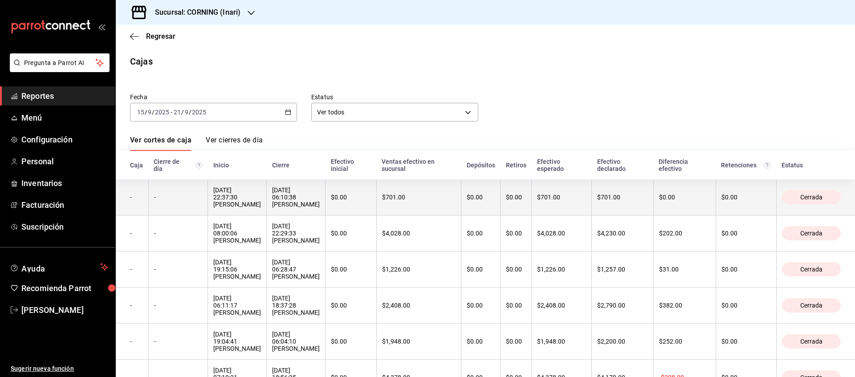
click at [578, 200] on th "$701.00" at bounding box center [562, 197] width 60 height 36
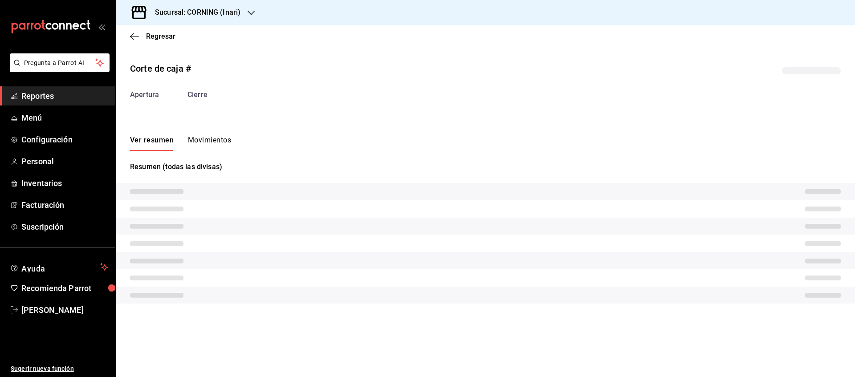
click at [578, 200] on tr at bounding box center [485, 208] width 739 height 17
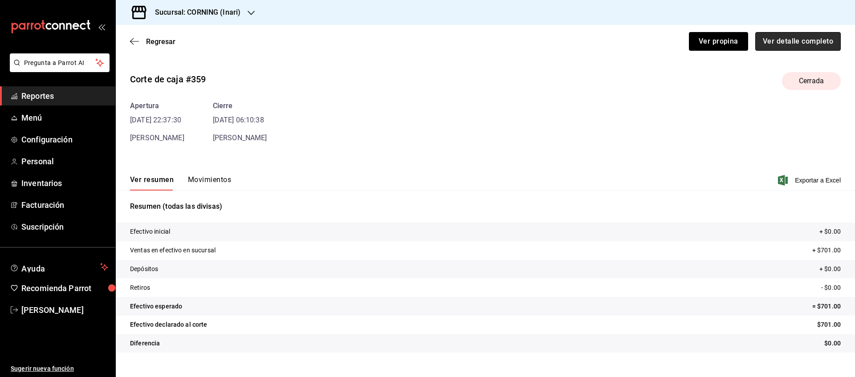
click at [797, 39] on button "Ver detalle completo" at bounding box center [797, 41] width 85 height 19
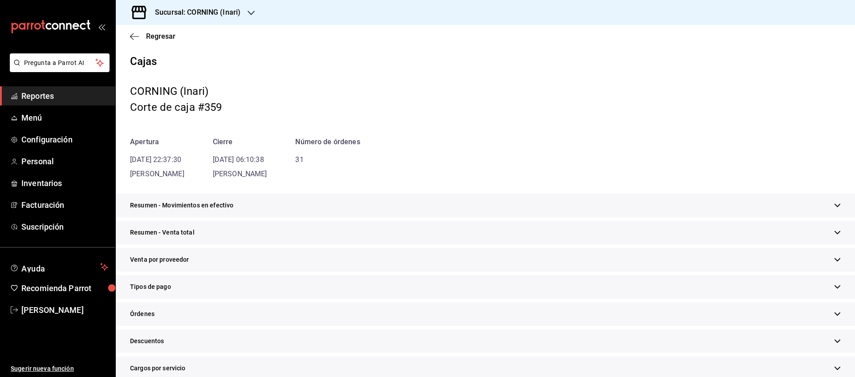
click at [177, 293] on div "Tipos de pago" at bounding box center [485, 287] width 739 height 24
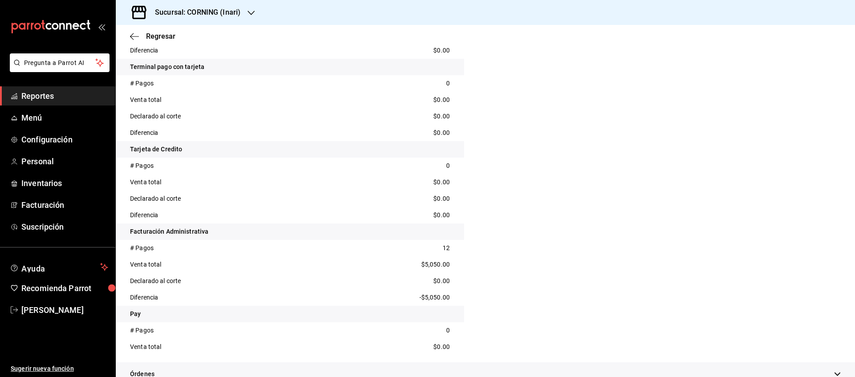
scroll to position [459, 0]
